Goal: Understand process/instructions: Learn how to perform a task or action

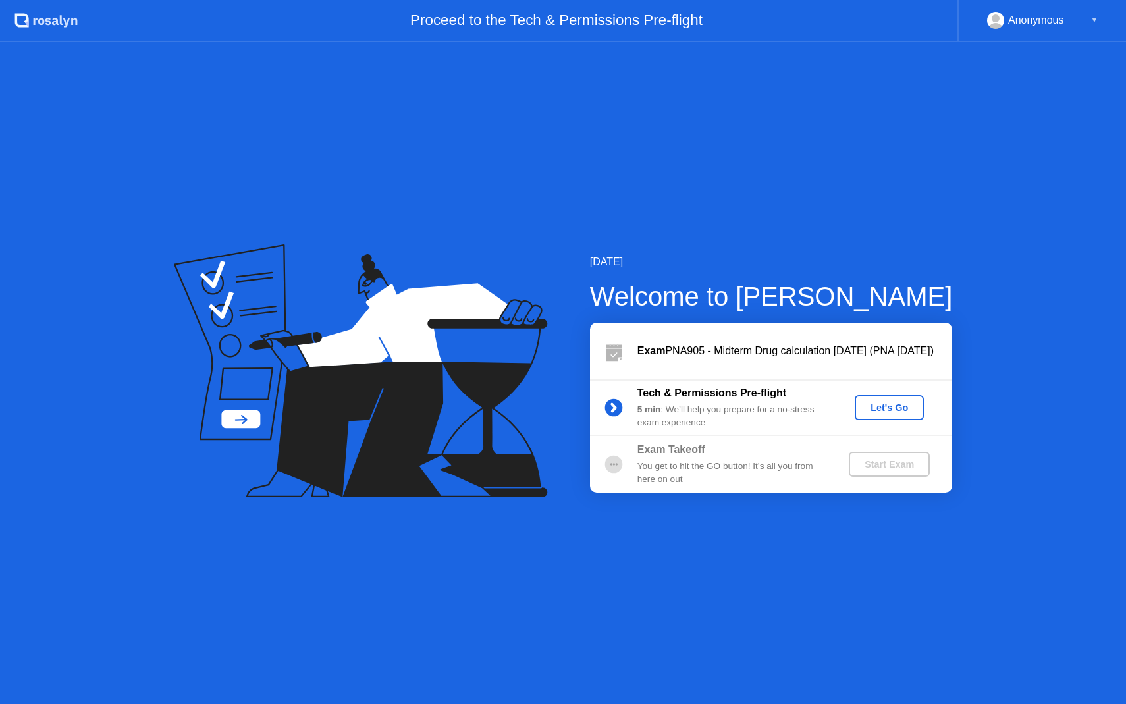
click at [887, 405] on div "Let's Go" at bounding box center [889, 407] width 59 height 11
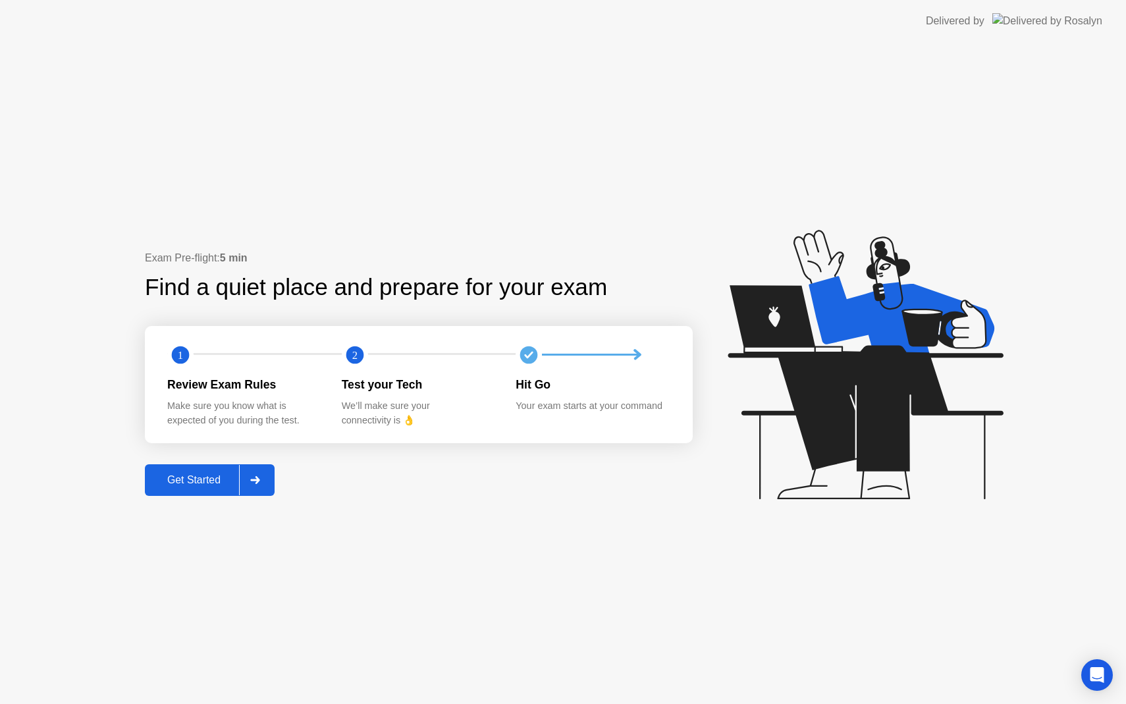
click at [183, 485] on div "Get Started" at bounding box center [194, 480] width 90 height 12
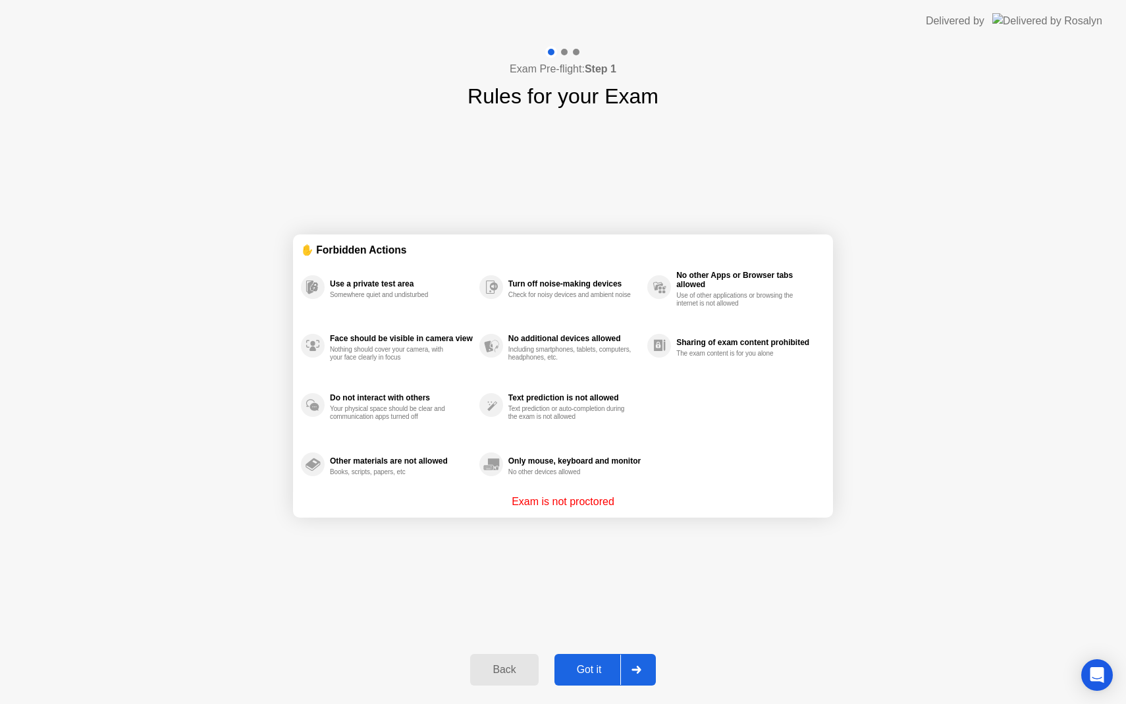
click at [579, 668] on div "Got it" at bounding box center [589, 670] width 62 height 12
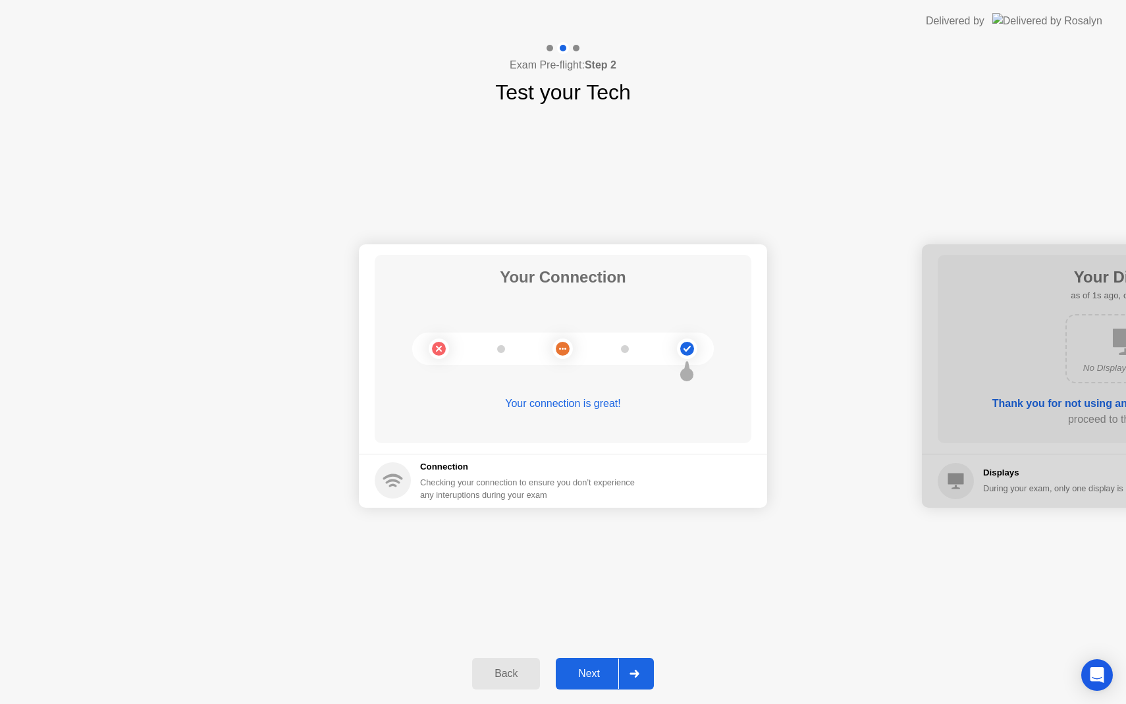
click at [581, 673] on div "Next" at bounding box center [589, 674] width 59 height 12
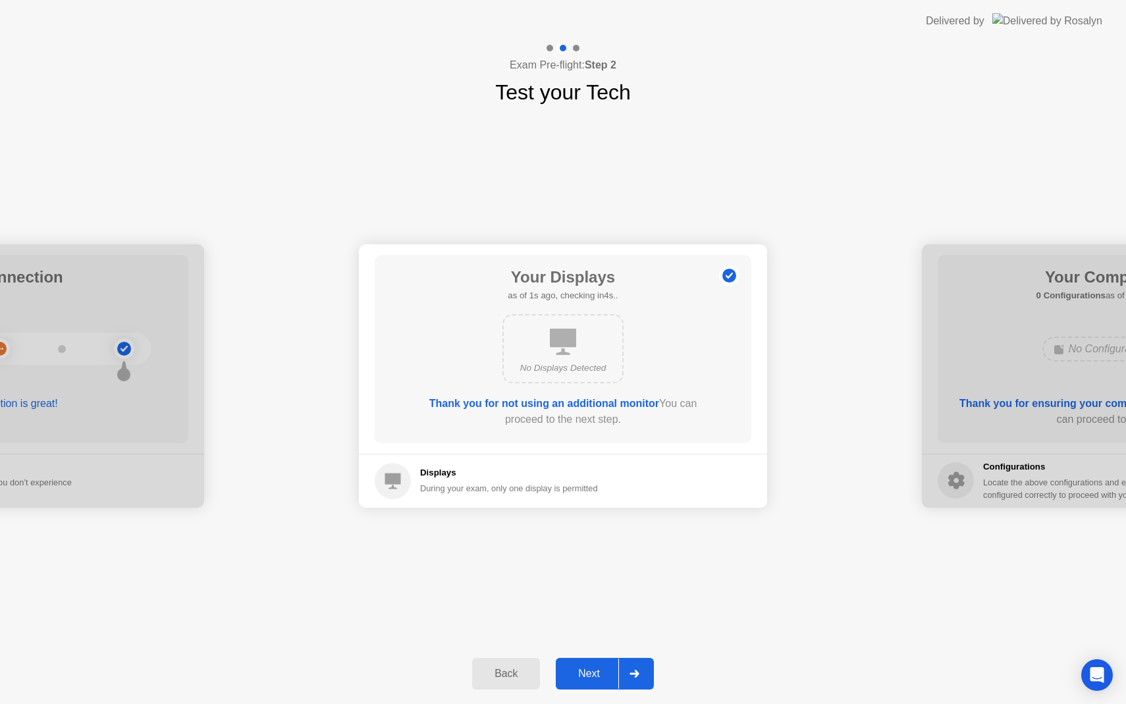
click at [591, 685] on button "Next" at bounding box center [605, 674] width 98 height 32
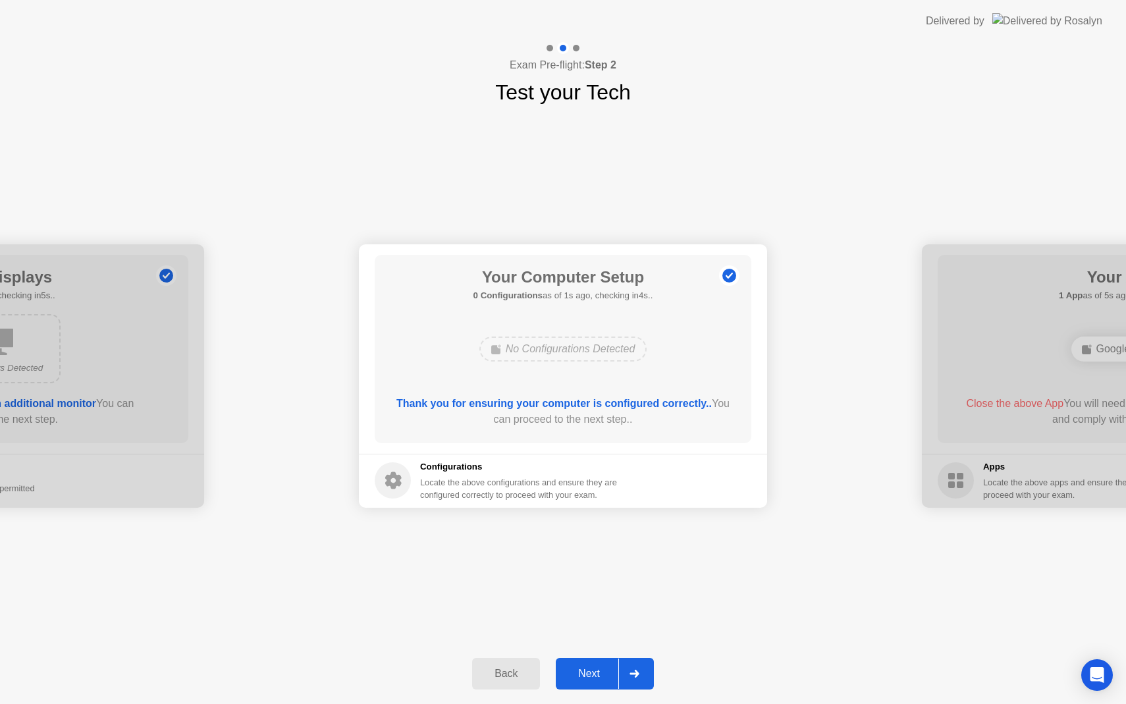
click at [590, 677] on div "Next" at bounding box center [589, 674] width 59 height 12
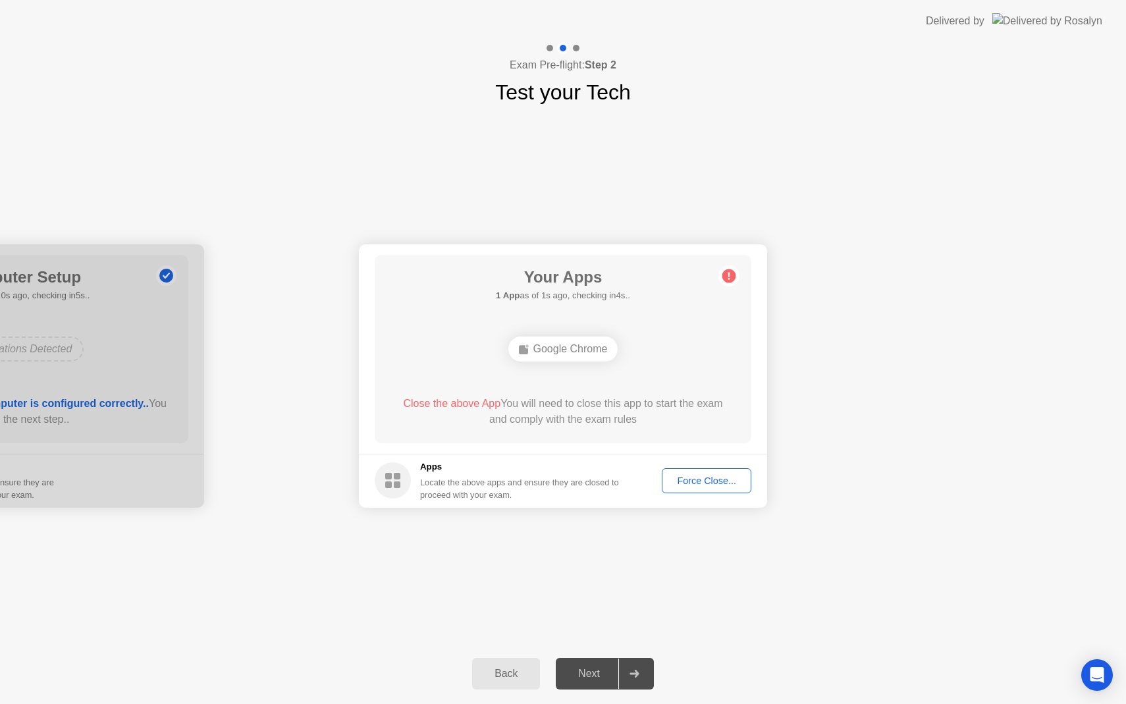
click at [698, 485] on div "Force Close..." at bounding box center [706, 480] width 80 height 11
click at [710, 481] on div "Force Close..." at bounding box center [706, 480] width 80 height 11
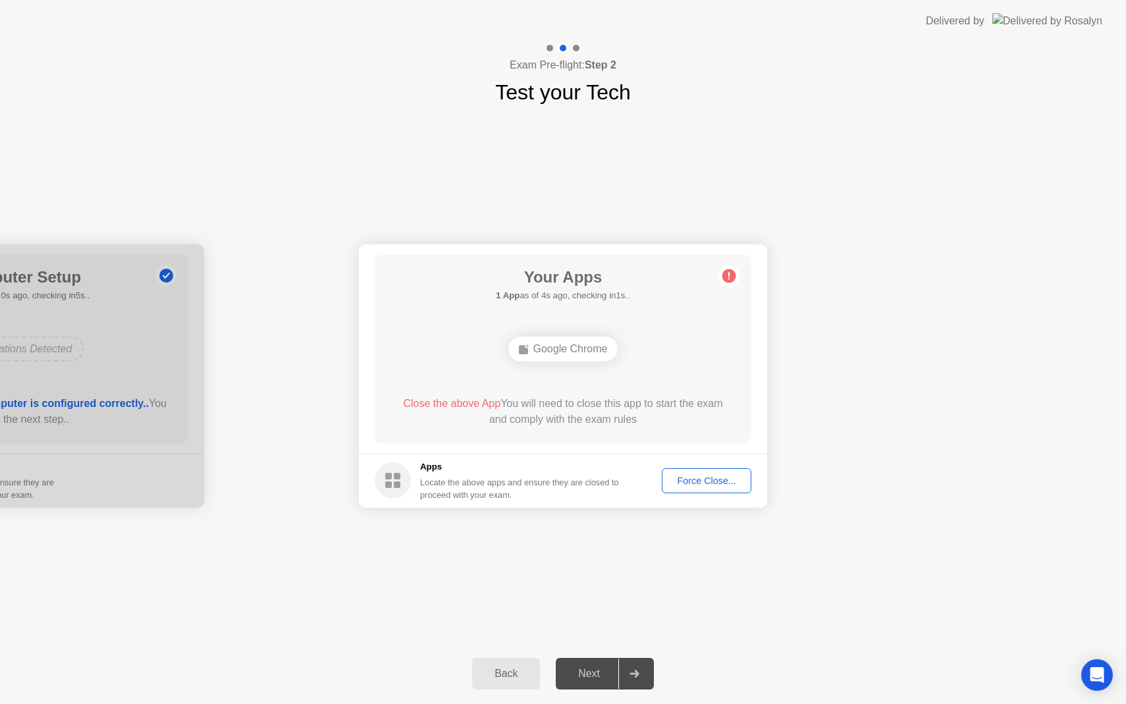
click at [577, 350] on div "Google Chrome" at bounding box center [563, 348] width 110 height 25
click at [728, 277] on circle at bounding box center [729, 276] width 14 height 14
click at [696, 483] on div "Force Close..." at bounding box center [706, 480] width 80 height 11
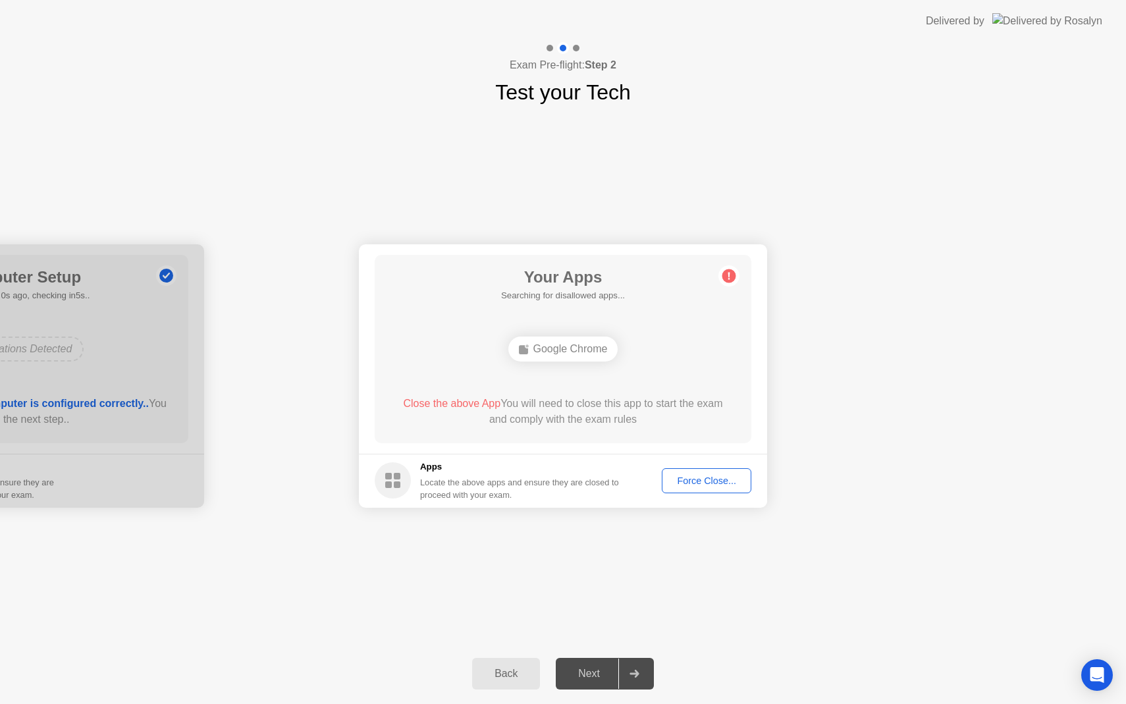
click at [708, 481] on div "Force Close..." at bounding box center [706, 480] width 80 height 11
click at [707, 486] on div "Force Close..." at bounding box center [706, 480] width 80 height 11
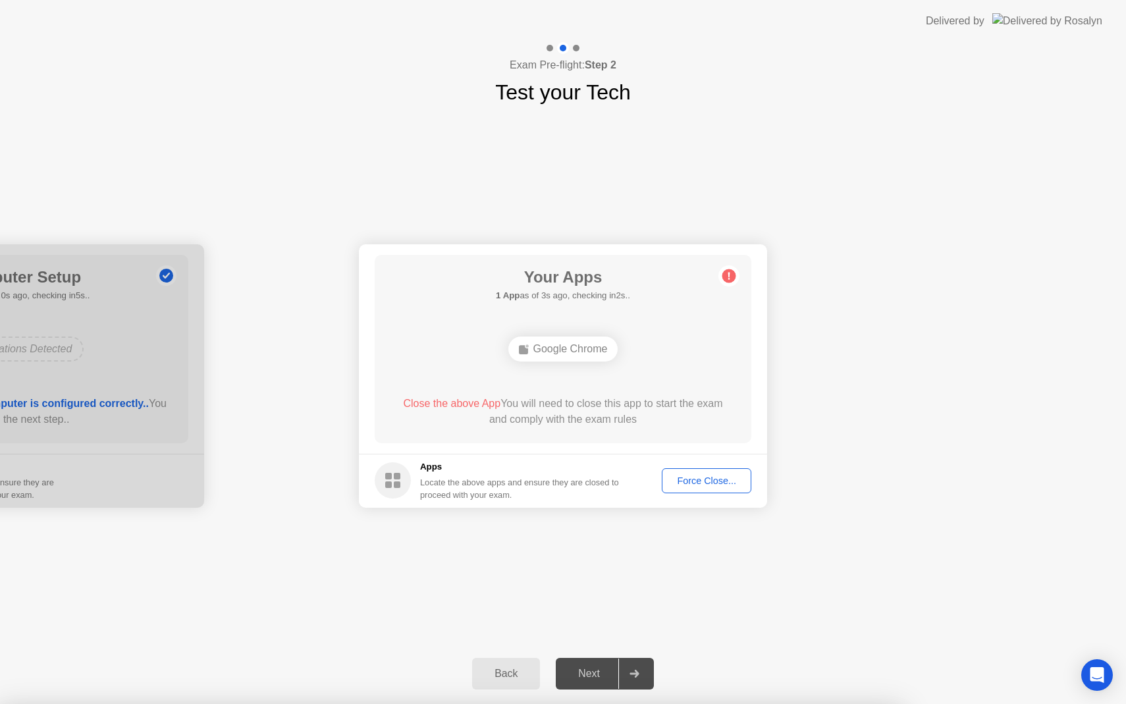
click at [728, 273] on icon at bounding box center [729, 275] width 2 height 7
click at [490, 669] on div "Back" at bounding box center [506, 674] width 60 height 12
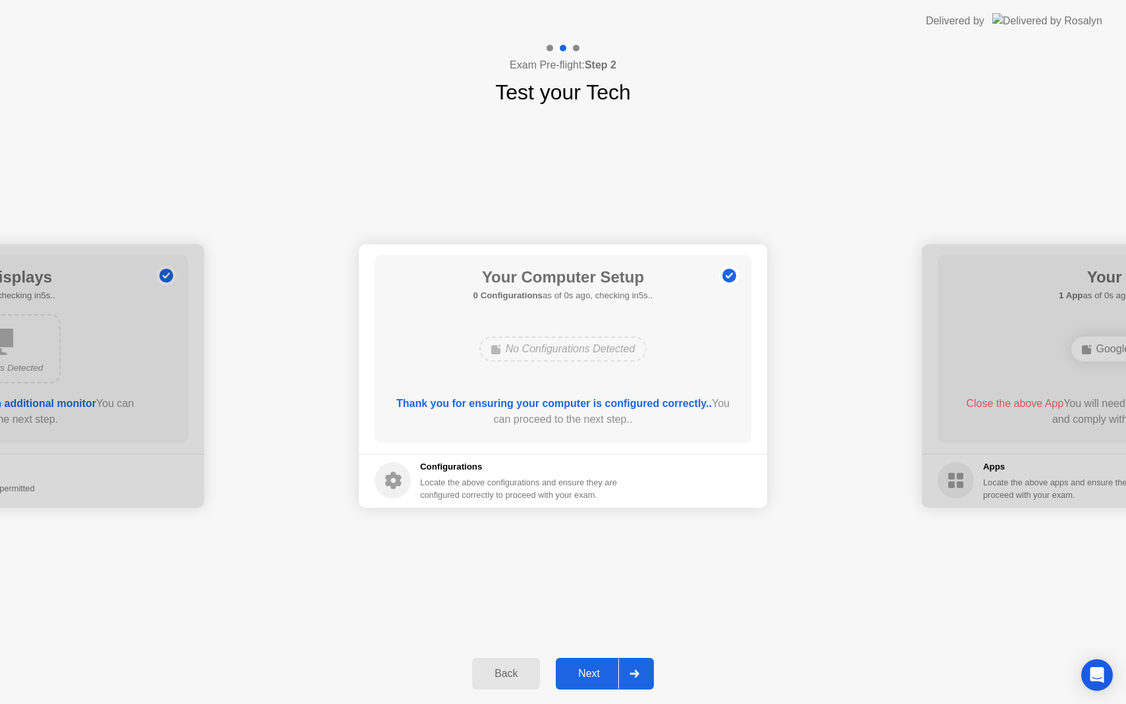
click at [490, 669] on div "Back" at bounding box center [506, 674] width 60 height 12
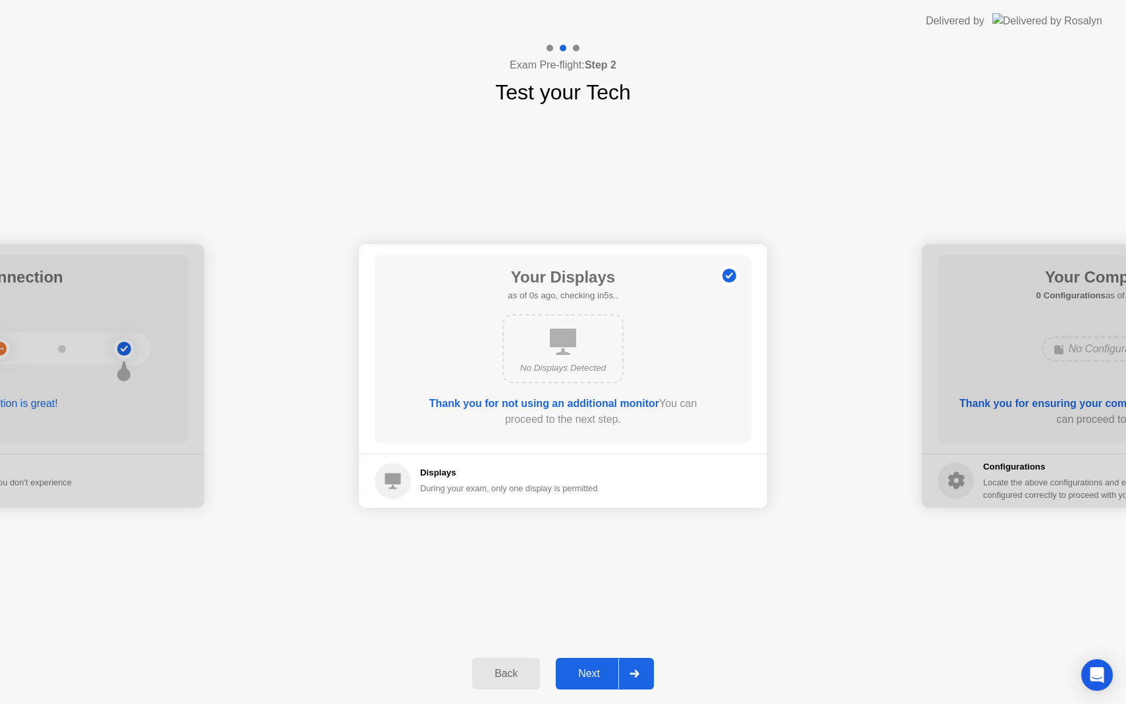
click at [490, 669] on div "Back" at bounding box center [506, 674] width 60 height 12
